Goal: Go to known website: Access a specific website the user already knows

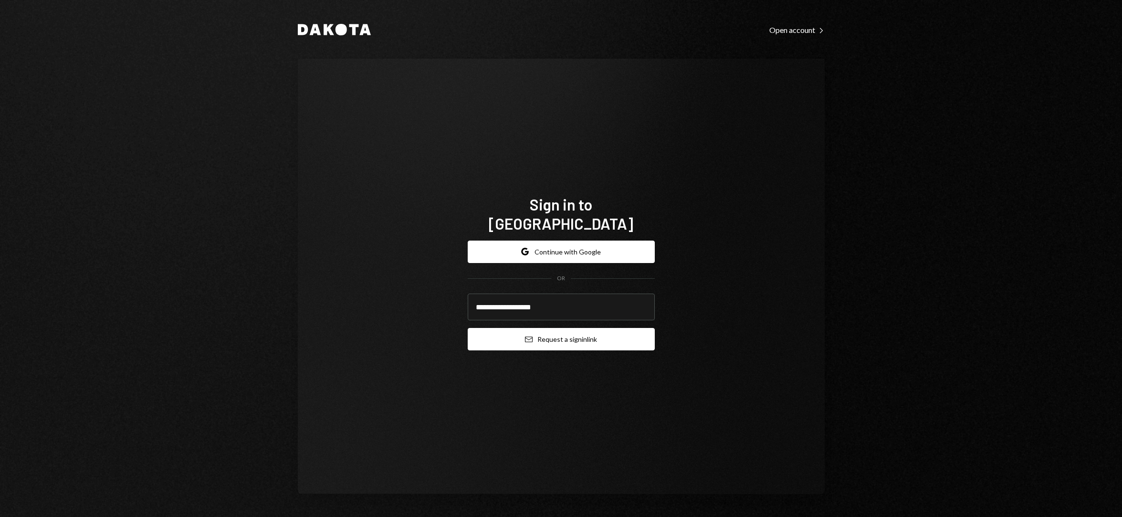
type input "**********"
click at [595, 333] on button "Email Request a sign in link" at bounding box center [561, 339] width 187 height 22
